Goal: Task Accomplishment & Management: Use online tool/utility

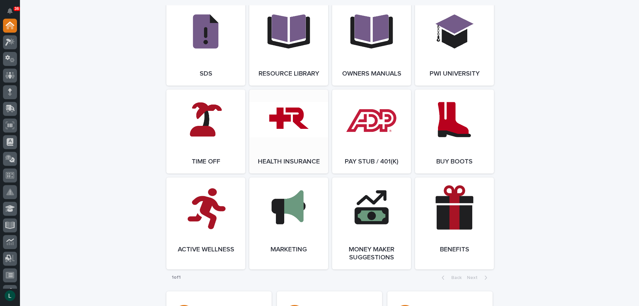
scroll to position [1132, 0]
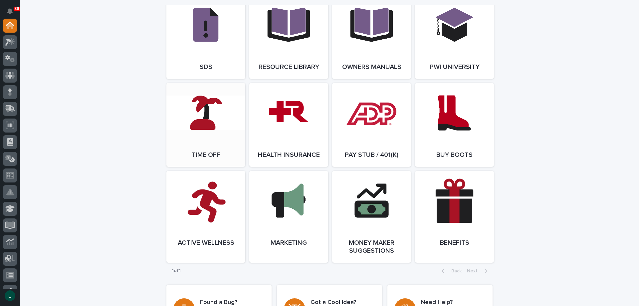
click at [213, 127] on span "Open Link" at bounding box center [206, 125] width 22 height 5
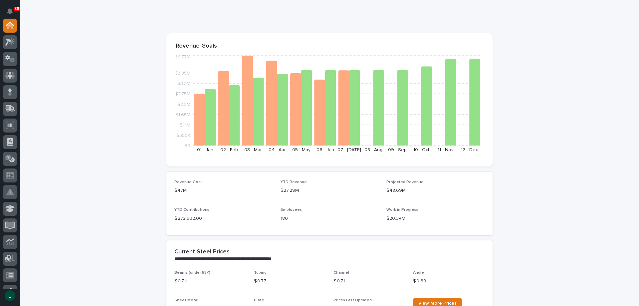
scroll to position [33, 0]
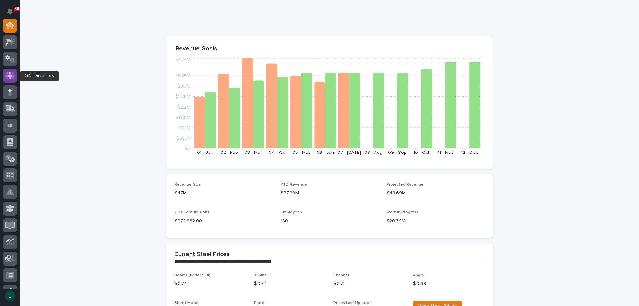
click at [11, 75] on icon at bounding box center [10, 75] width 4 height 7
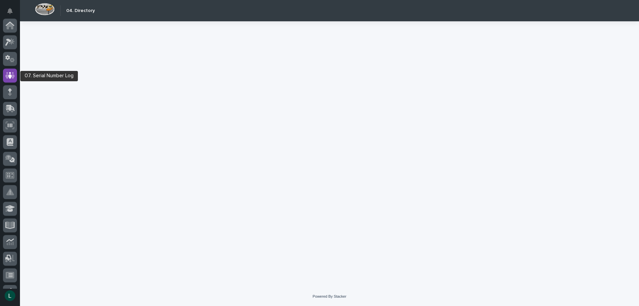
scroll to position [50, 0]
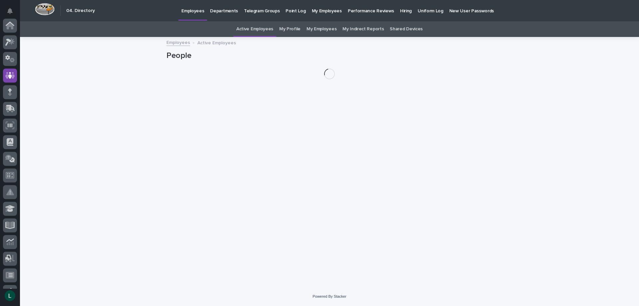
scroll to position [50, 0]
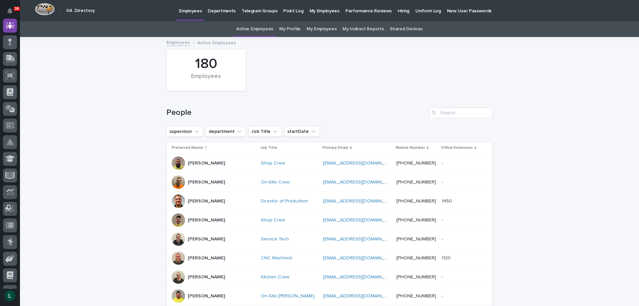
click at [320, 29] on link "My Employees" at bounding box center [322, 29] width 30 height 16
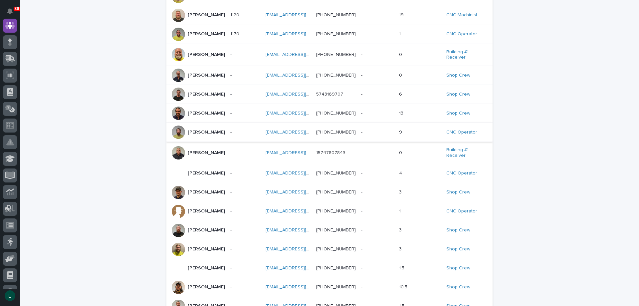
scroll to position [100, 0]
click at [199, 232] on p "Matt Meinert" at bounding box center [206, 230] width 37 height 6
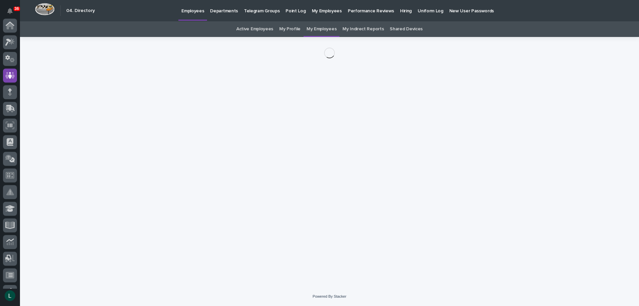
scroll to position [50, 0]
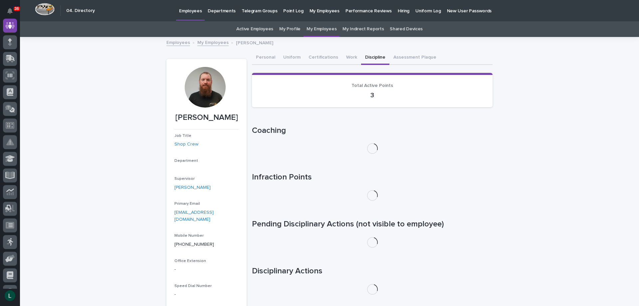
click at [367, 57] on button "Discipline" at bounding box center [375, 58] width 28 height 14
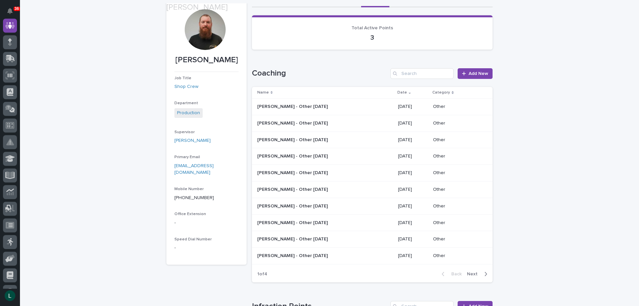
scroll to position [67, 0]
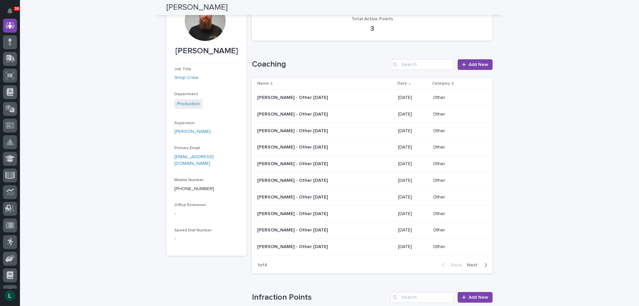
click at [309, 162] on p "Matt Meinert - Other 7/10/25" at bounding box center [293, 163] width 72 height 7
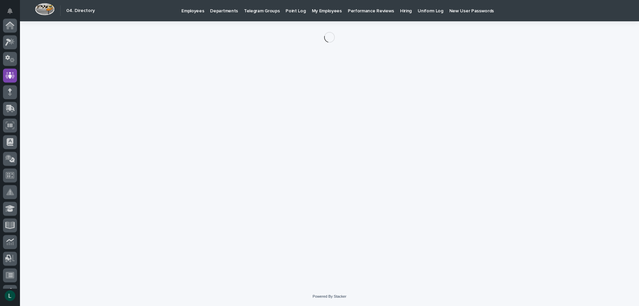
scroll to position [50, 0]
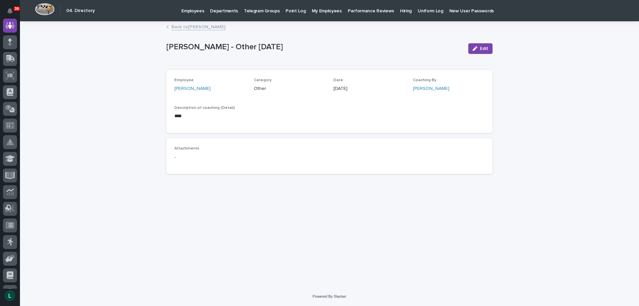
click at [175, 27] on link "Back to Matt Meinert" at bounding box center [199, 27] width 54 height 8
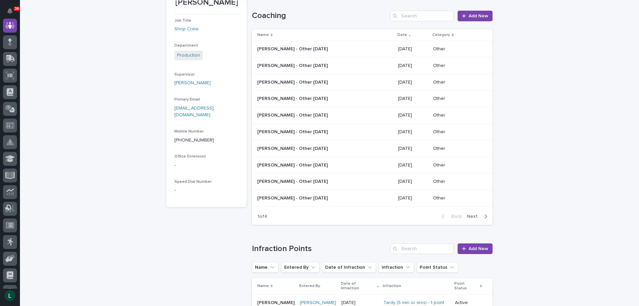
scroll to position [121, 0]
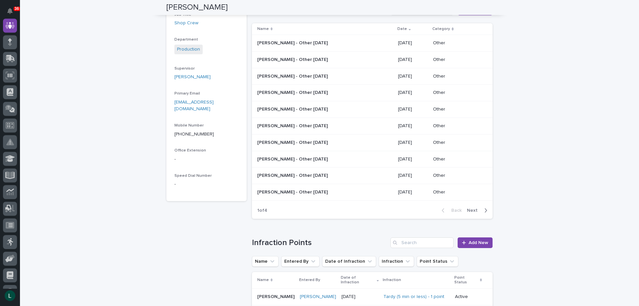
click at [485, 211] on icon "button" at bounding box center [486, 211] width 3 height 6
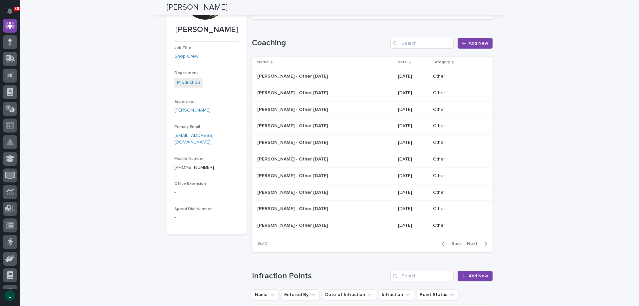
scroll to position [55, 0]
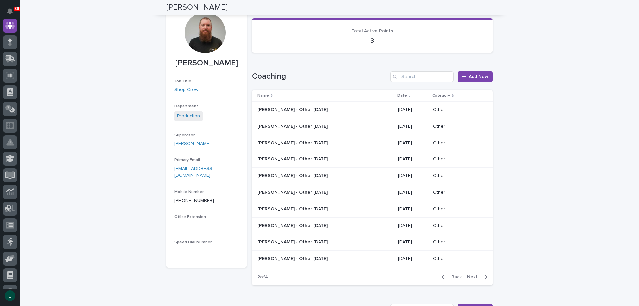
click at [442, 276] on icon "button" at bounding box center [443, 277] width 3 height 6
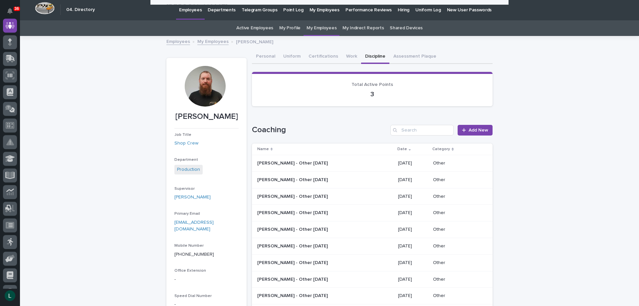
scroll to position [0, 0]
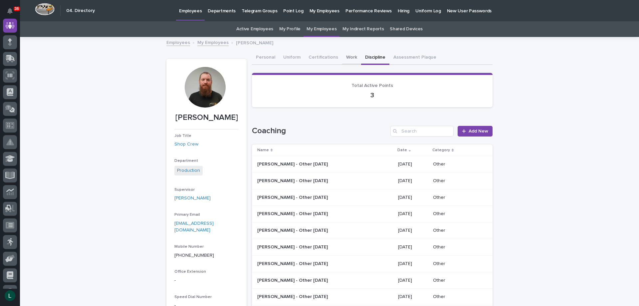
click at [343, 56] on button "Work" at bounding box center [351, 58] width 19 height 14
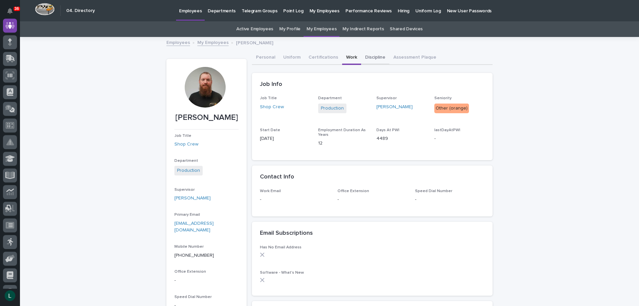
click at [368, 56] on button "Discipline" at bounding box center [375, 58] width 28 height 14
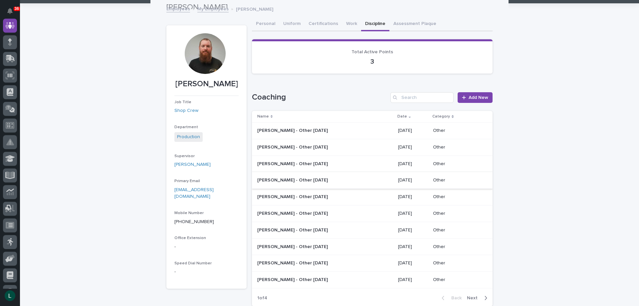
scroll to position [33, 0]
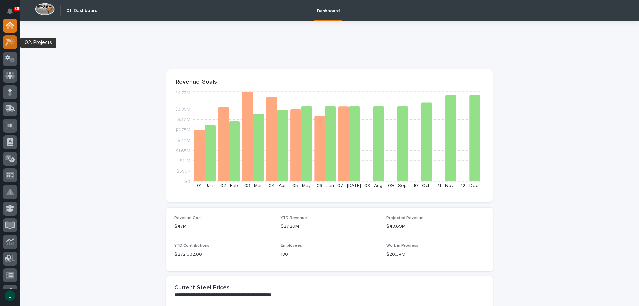
click at [13, 40] on icon at bounding box center [12, 41] width 6 height 7
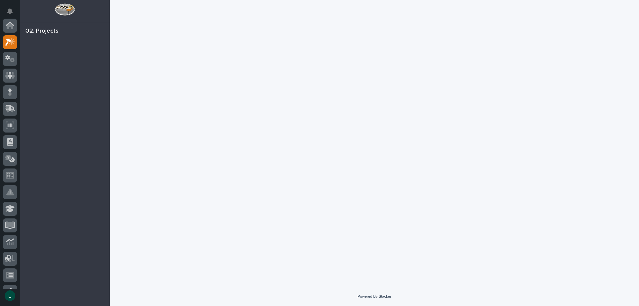
scroll to position [17, 0]
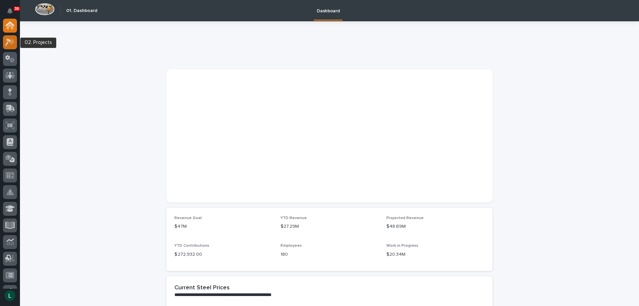
click at [10, 39] on icon at bounding box center [10, 42] width 10 height 8
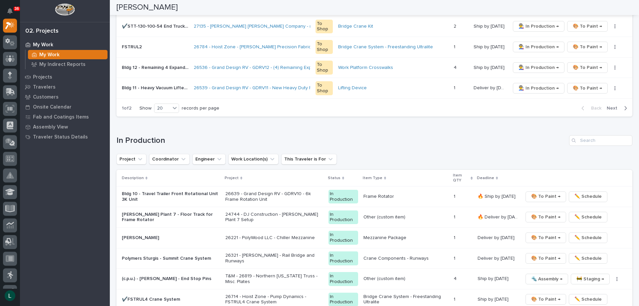
scroll to position [500, 0]
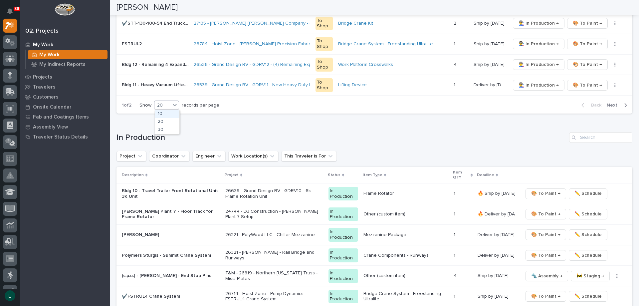
click at [166, 104] on div "20" at bounding box center [163, 105] width 16 height 7
click at [167, 128] on div "30" at bounding box center [167, 130] width 24 height 8
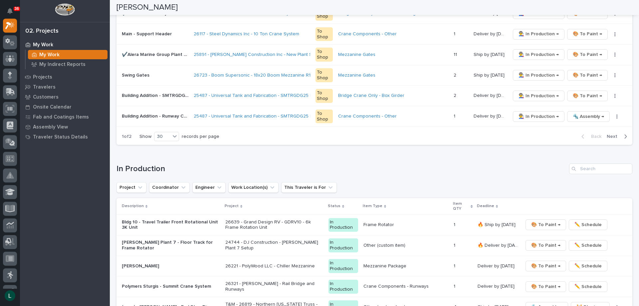
scroll to position [699, 0]
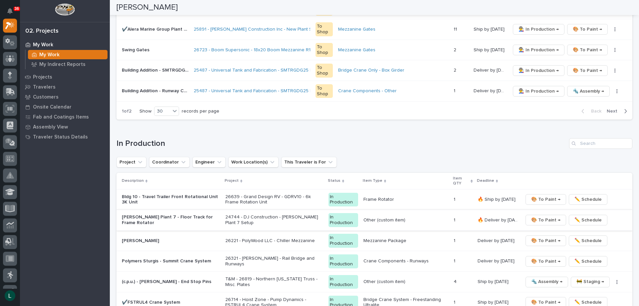
click at [546, 218] on span "🎨 To Paint →" at bounding box center [546, 220] width 29 height 8
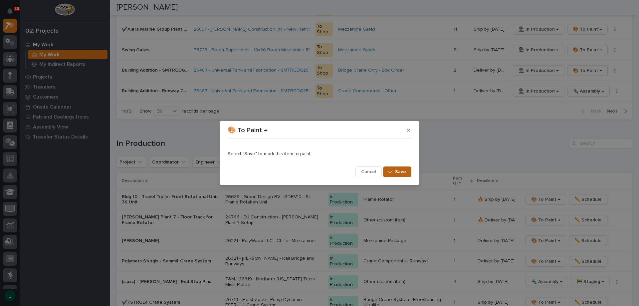
click at [400, 170] on span "Save" at bounding box center [400, 172] width 11 height 6
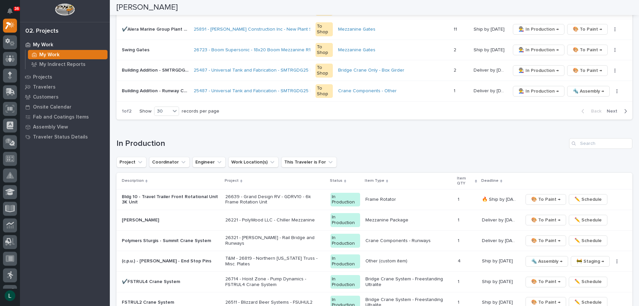
scroll to position [689, 0]
